Goal: Task Accomplishment & Management: Manage account settings

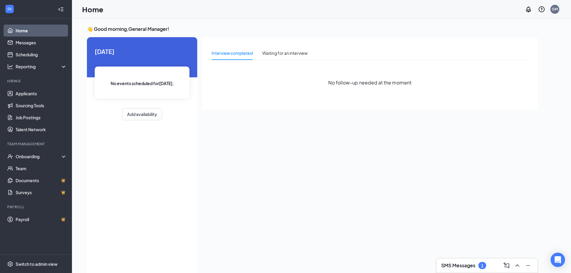
click at [459, 262] on h3 "SMS Messages" at bounding box center [458, 265] width 34 height 7
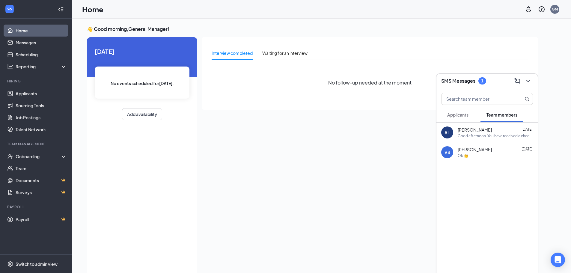
click at [459, 117] on span "Applicants" at bounding box center [457, 114] width 21 height 5
click at [486, 81] on div "1" at bounding box center [482, 80] width 8 height 7
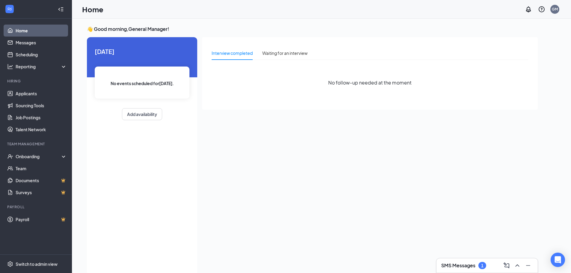
click at [468, 267] on h3 "SMS Messages" at bounding box center [458, 265] width 34 height 7
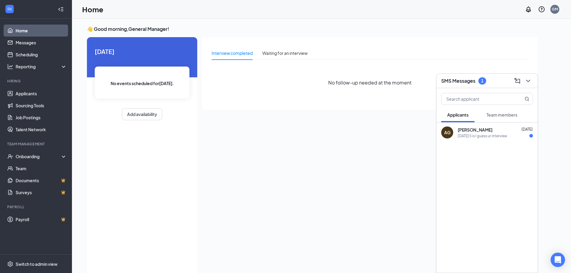
click at [501, 134] on div "[DATE] 5 is I guess ur interview" at bounding box center [482, 135] width 49 height 5
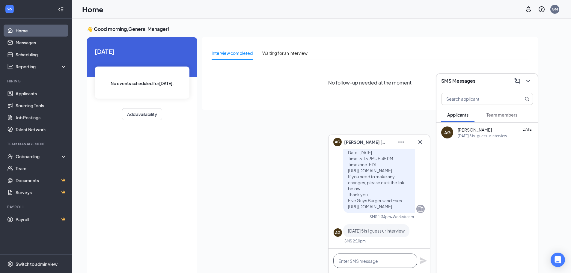
click at [376, 263] on textarea at bounding box center [375, 261] width 84 height 14
drag, startPoint x: 377, startPoint y: 256, endPoint x: 296, endPoint y: 256, distance: 81.5
click at [296, 256] on div "AG [PERSON_NAME] AG [PERSON_NAME] Applicant Five Guys Crew Member • Berkshire C…" at bounding box center [321, 152] width 499 height 267
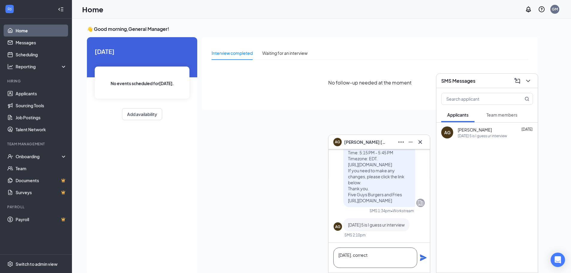
type textarea "[DATE]. correct"
click at [423, 254] on icon "Plane" at bounding box center [423, 257] width 7 height 7
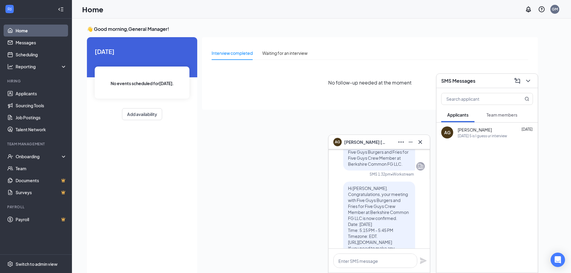
scroll to position [-109, 0]
click at [354, 263] on textarea at bounding box center [375, 261] width 84 height 14
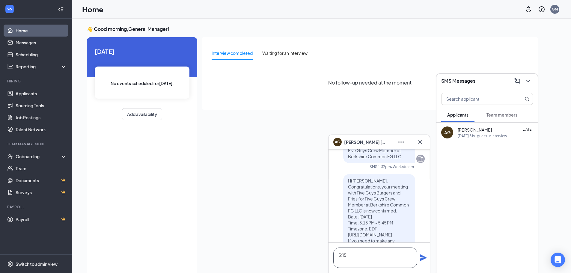
scroll to position [-114, 0]
type textarea "5:15"
click at [425, 258] on icon "Plane" at bounding box center [423, 257] width 7 height 7
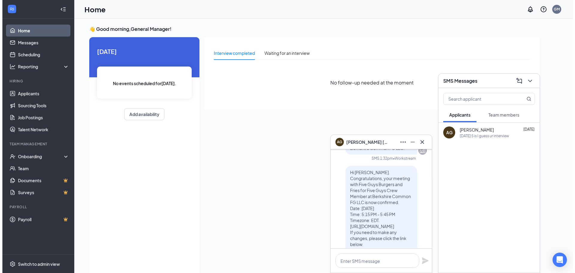
scroll to position [-137, 0]
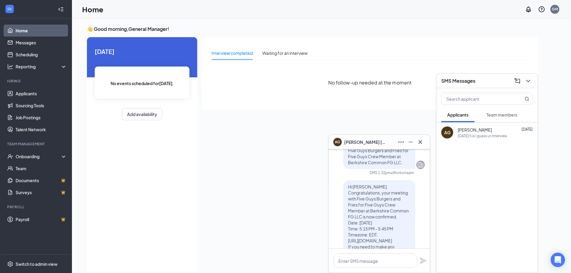
click at [503, 115] on span "Team members" at bounding box center [501, 114] width 31 height 5
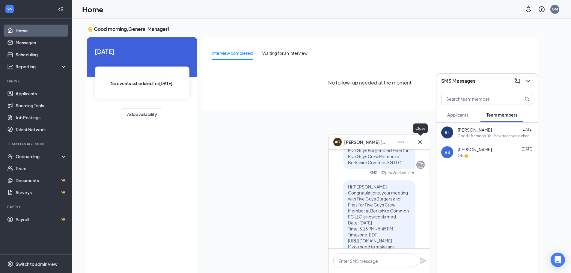
click at [423, 142] on icon "Cross" at bounding box center [420, 141] width 7 height 7
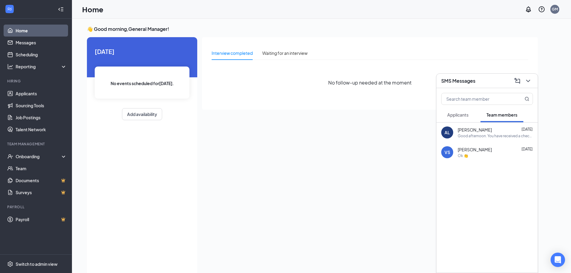
click at [350, 152] on div "Interview completed Waiting for an interview No follow-up needed at the moment" at bounding box center [370, 154] width 336 height 235
click at [28, 96] on link "Applicants" at bounding box center [41, 94] width 51 height 12
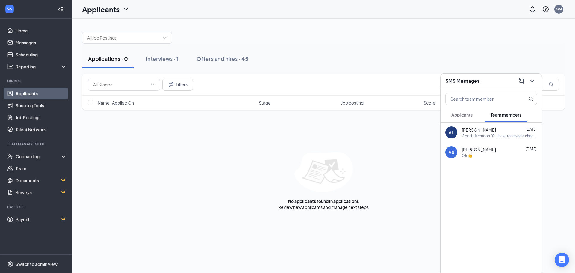
click at [530, 68] on div "Applications · 0 Interviews · 1 Offers and hires · 45" at bounding box center [323, 59] width 483 height 30
click at [534, 77] on icon "ChevronDown" at bounding box center [532, 80] width 7 height 7
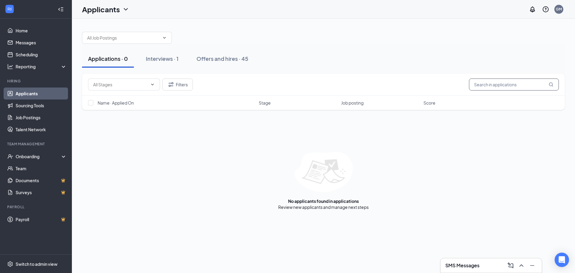
click at [491, 83] on input "text" at bounding box center [514, 85] width 90 height 12
type input "whit"
click at [149, 85] on span at bounding box center [152, 84] width 6 height 5
click at [153, 84] on icon "ChevronDown" at bounding box center [152, 84] width 5 height 5
drag, startPoint x: 199, startPoint y: 84, endPoint x: 189, endPoint y: 85, distance: 10.3
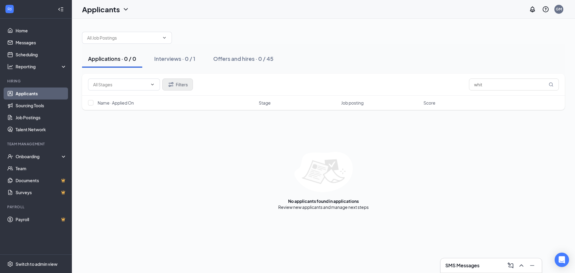
click at [198, 84] on div "Filters whit" at bounding box center [323, 85] width 471 height 12
click at [183, 85] on button "Filters" at bounding box center [177, 85] width 31 height 12
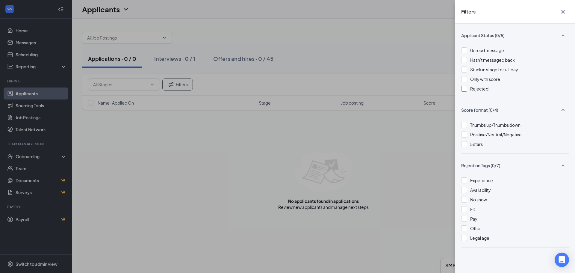
click at [465, 89] on div at bounding box center [465, 89] width 6 height 6
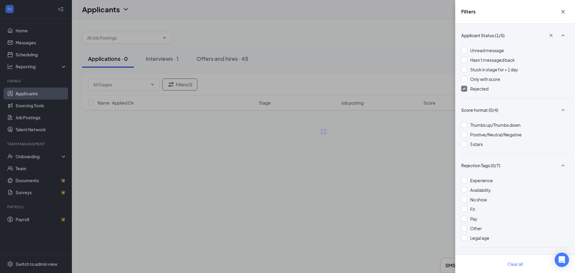
click at [353, 206] on div "Filters Applicant Status (1/5) Unread message Hasn't messaged back Stuck in sta…" at bounding box center [287, 136] width 575 height 273
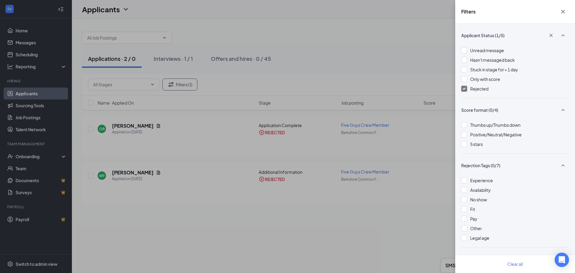
click at [562, 10] on icon "Cross" at bounding box center [563, 11] width 7 height 7
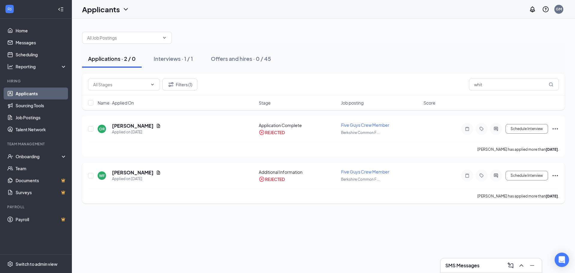
click at [556, 174] on icon "Ellipses" at bounding box center [555, 175] width 7 height 7
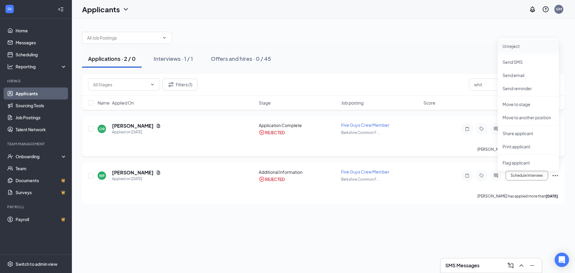
click at [537, 46] on p "Unreject" at bounding box center [529, 46] width 52 height 6
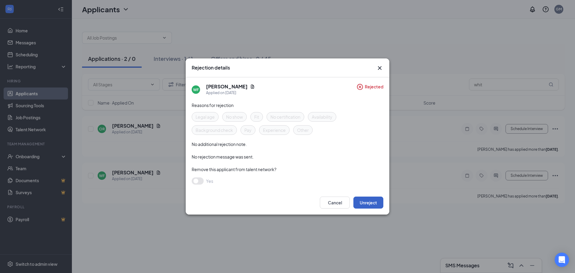
click at [377, 203] on button "Unreject" at bounding box center [369, 203] width 30 height 12
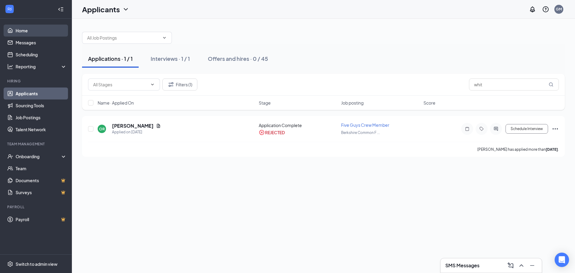
click at [38, 35] on link "Home" at bounding box center [41, 31] width 51 height 12
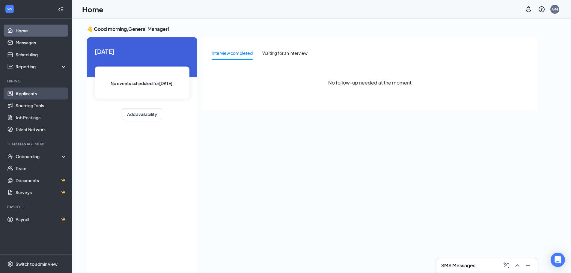
click at [36, 94] on link "Applicants" at bounding box center [41, 94] width 51 height 12
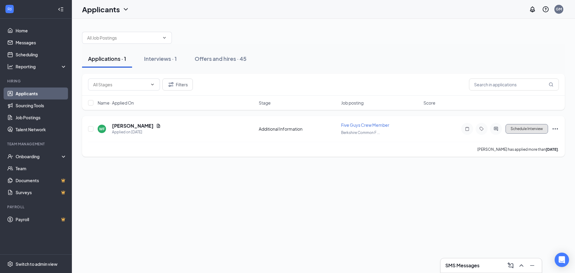
click at [534, 130] on button "Schedule Interview" at bounding box center [527, 129] width 43 height 10
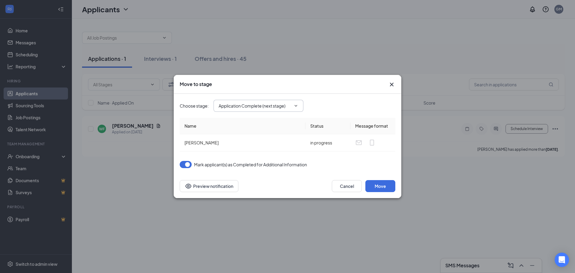
click at [297, 107] on icon "ChevronDown" at bounding box center [296, 105] width 5 height 5
click at [297, 103] on icon "ChevronDown" at bounding box center [296, 105] width 5 height 5
click at [263, 103] on input "Application Complete (next stage)" at bounding box center [255, 106] width 73 height 7
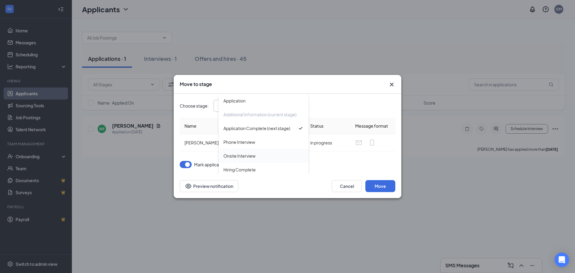
click at [267, 157] on div "Onsite Interview" at bounding box center [264, 156] width 80 height 7
type input "Onsite Interview"
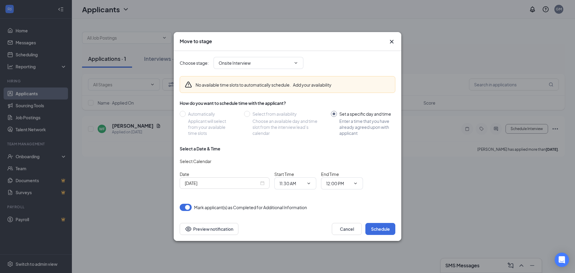
click at [242, 185] on input "[DATE]" at bounding box center [222, 183] width 74 height 7
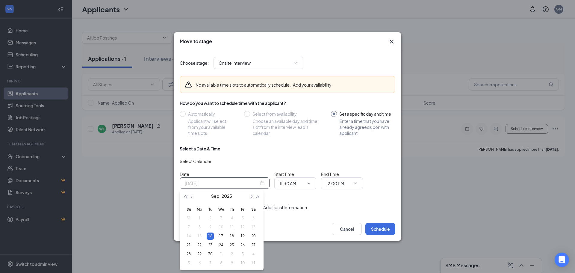
click at [211, 238] on div "16" at bounding box center [210, 236] width 7 height 7
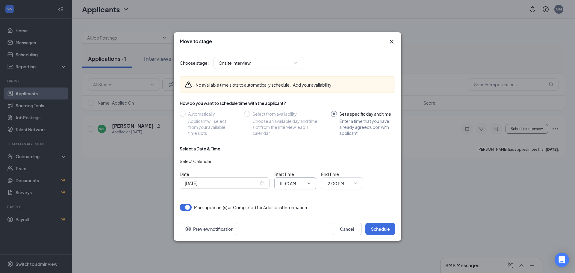
click at [304, 184] on input "11:30 AM" at bounding box center [292, 183] width 25 height 7
click at [305, 131] on div "02:15 PM" at bounding box center [300, 132] width 32 height 7
type input "02:15 PM"
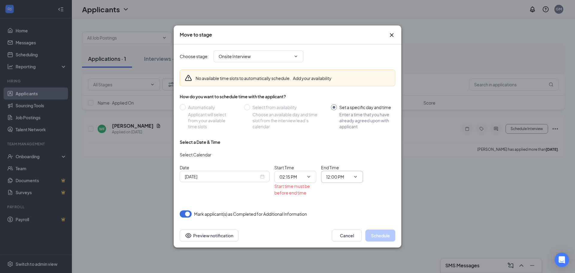
click at [358, 174] on span "12:00 PM" at bounding box center [342, 177] width 42 height 12
click at [357, 177] on icon "ChevronDown" at bounding box center [355, 176] width 5 height 5
click at [355, 175] on icon "ChevronDown" at bounding box center [355, 176] width 5 height 5
click at [347, 176] on input "12:00 PM" at bounding box center [338, 177] width 25 height 7
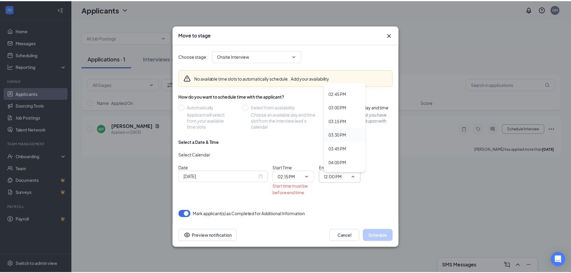
scroll to position [779, 0]
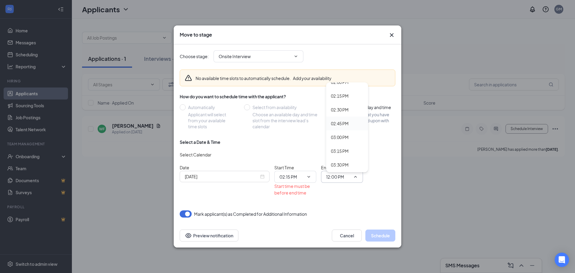
click at [347, 120] on div "02:45 PM" at bounding box center [340, 123] width 18 height 7
type input "02:45 PM"
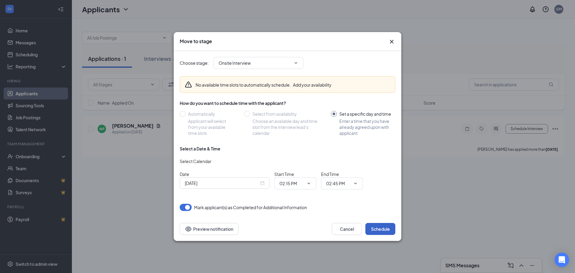
click at [386, 226] on button "Schedule" at bounding box center [381, 229] width 30 height 12
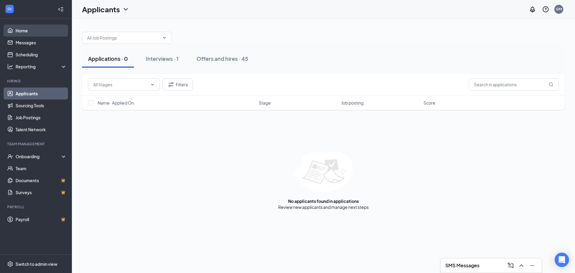
click at [33, 34] on link "Home" at bounding box center [41, 31] width 51 height 12
